Goal: Transaction & Acquisition: Obtain resource

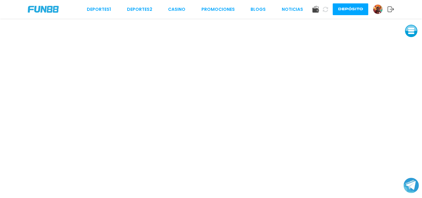
click at [177, 11] on link "CASINO" at bounding box center [176, 9] width 17 height 6
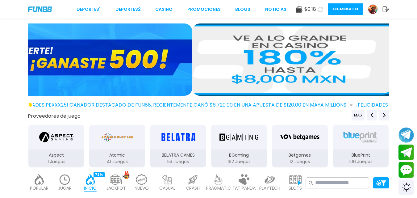
click at [371, 11] on img at bounding box center [373, 9] width 9 height 9
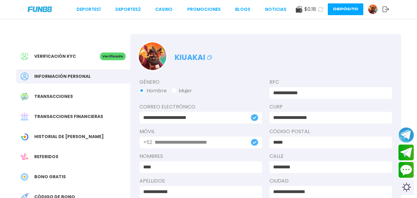
click at [41, 177] on span "Bono Gratis" at bounding box center [50, 177] width 32 height 6
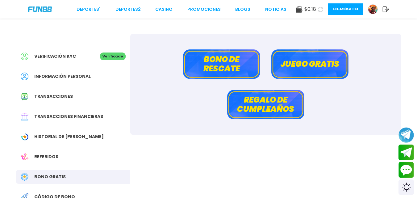
click at [327, 61] on button "Juego gratis" at bounding box center [310, 63] width 77 height 29
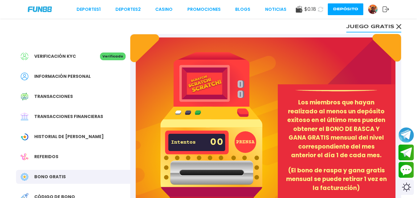
click at [51, 176] on span "Bono Gratis" at bounding box center [50, 177] width 32 height 6
click at [399, 29] on icon at bounding box center [399, 26] width 5 height 5
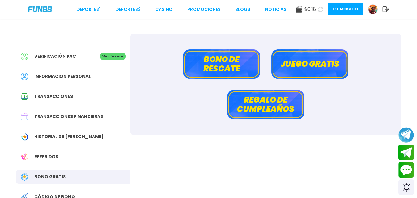
click at [233, 74] on button "Bono de rescate" at bounding box center [221, 63] width 77 height 29
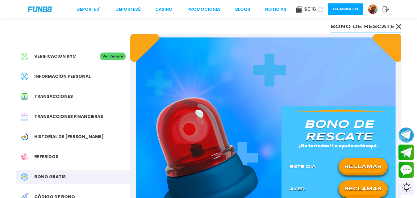
click at [352, 171] on button "RECLAMAR" at bounding box center [363, 166] width 45 height 13
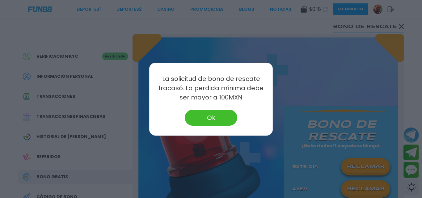
click at [197, 120] on button "Ok" at bounding box center [211, 118] width 53 height 16
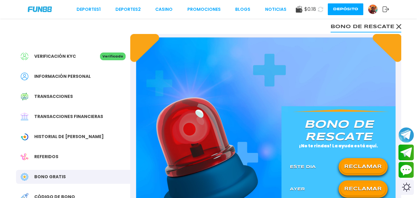
click at [359, 185] on button "RECLAMAR" at bounding box center [363, 189] width 45 height 13
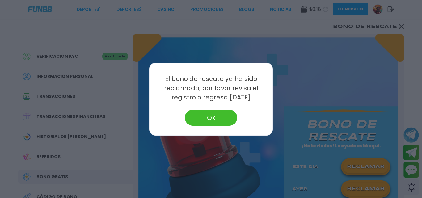
click at [216, 121] on button "Ok" at bounding box center [211, 118] width 53 height 16
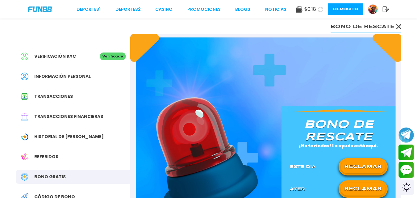
click at [397, 28] on icon at bounding box center [399, 26] width 5 height 5
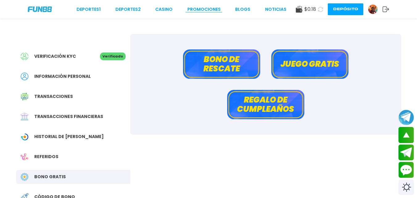
click at [203, 12] on link "Promociones" at bounding box center [204, 9] width 33 height 6
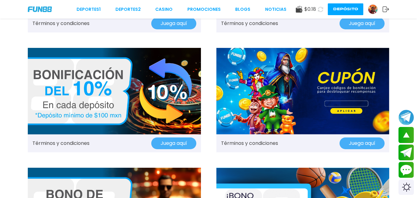
scroll to position [519, 0]
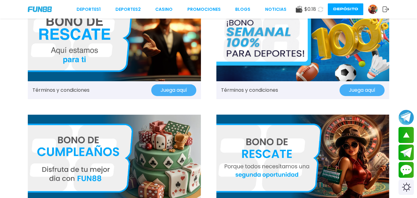
click at [311, 174] on img at bounding box center [303, 158] width 173 height 87
